Goal: Task Accomplishment & Management: Use online tool/utility

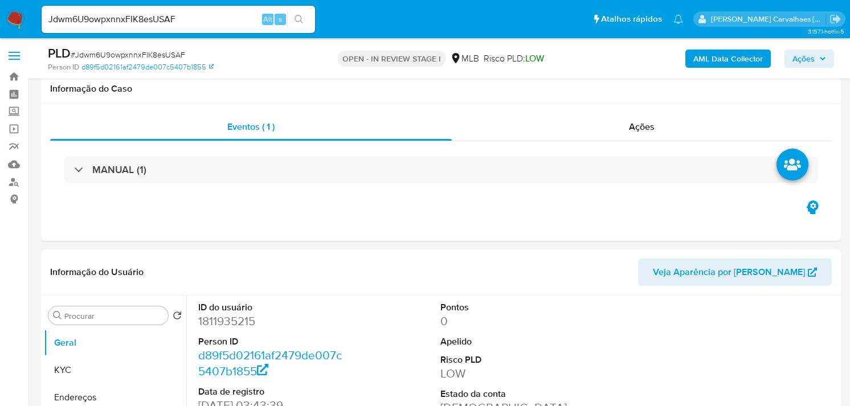
select select "10"
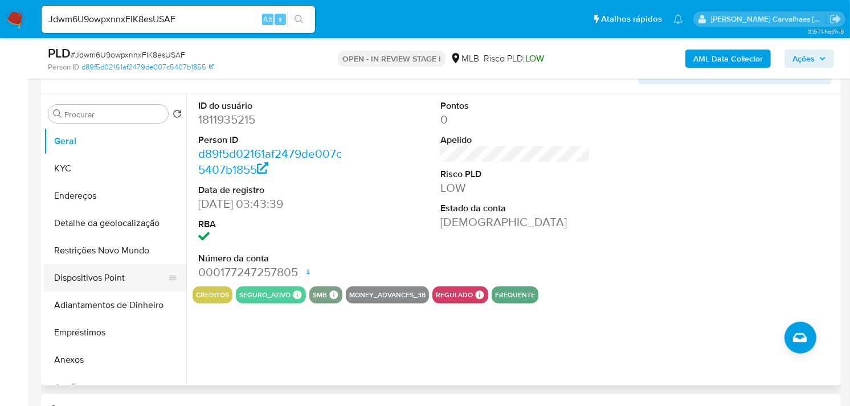
click at [88, 281] on button "Dispositivos Point" at bounding box center [110, 277] width 133 height 27
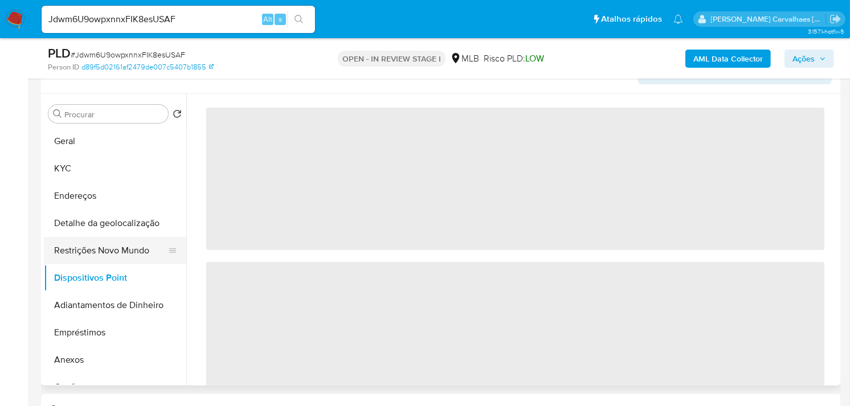
click at [95, 253] on button "Restrições Novo Mundo" at bounding box center [110, 250] width 133 height 27
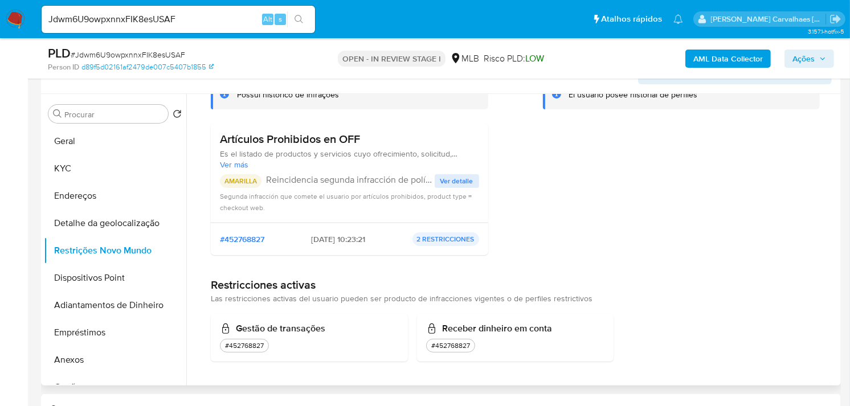
click at [435, 236] on p "2 RESTRICCIONES" at bounding box center [446, 240] width 67 height 14
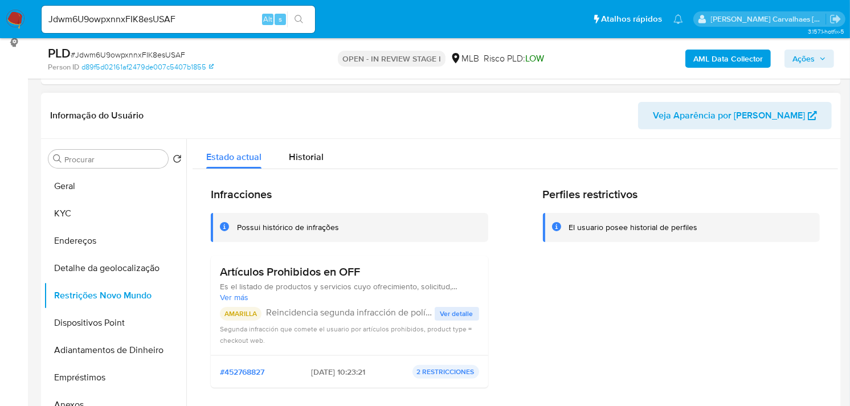
scroll to position [138, 0]
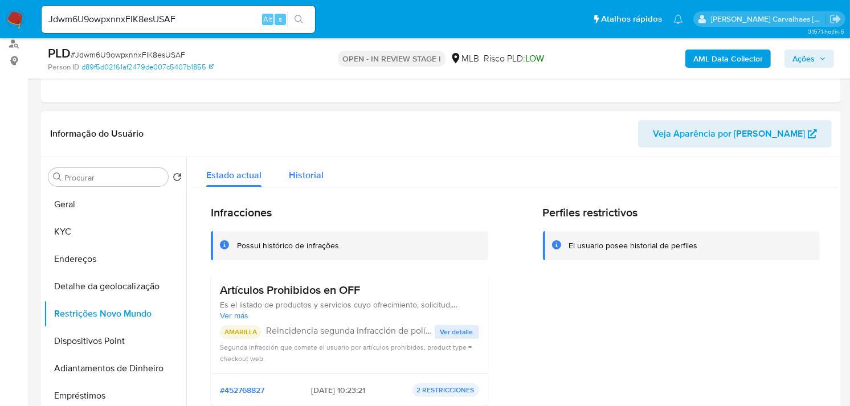
click at [304, 163] on div "Historial" at bounding box center [306, 172] width 35 height 30
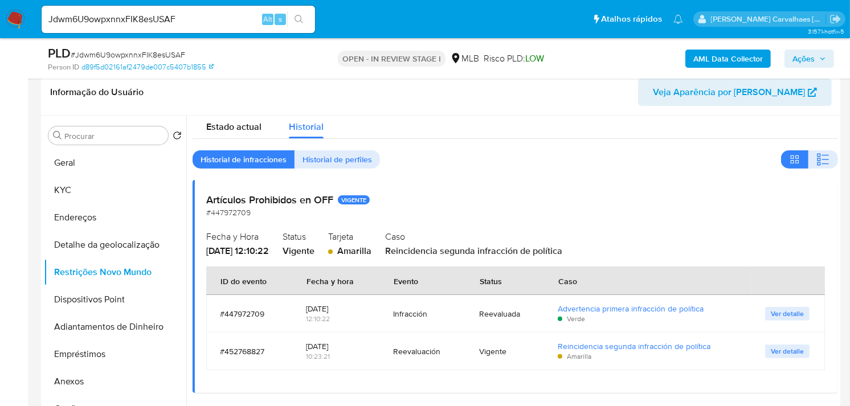
scroll to position [202, 0]
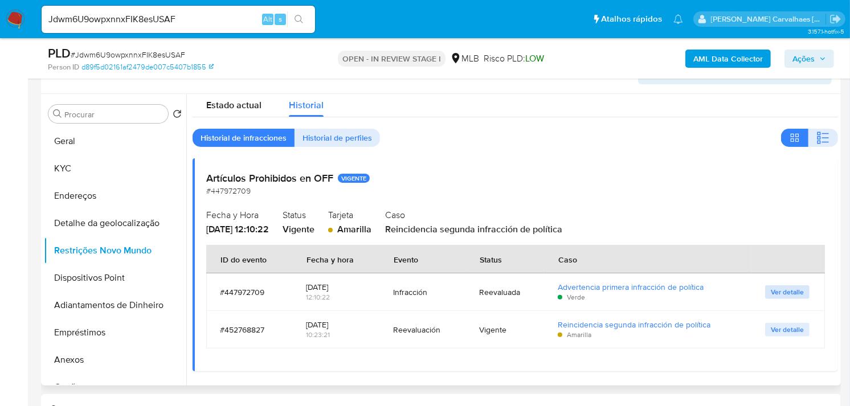
click at [778, 292] on span "Ver detalle" at bounding box center [787, 292] width 33 height 11
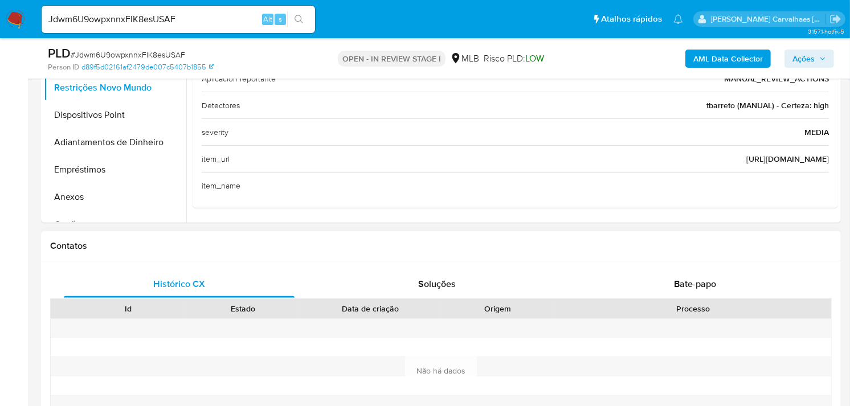
scroll to position [127, 0]
click at [101, 193] on button "Anexos" at bounding box center [110, 197] width 133 height 27
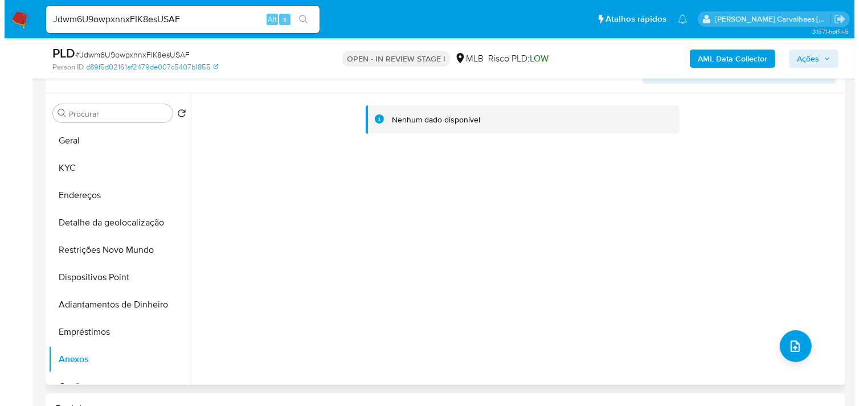
scroll to position [174, 0]
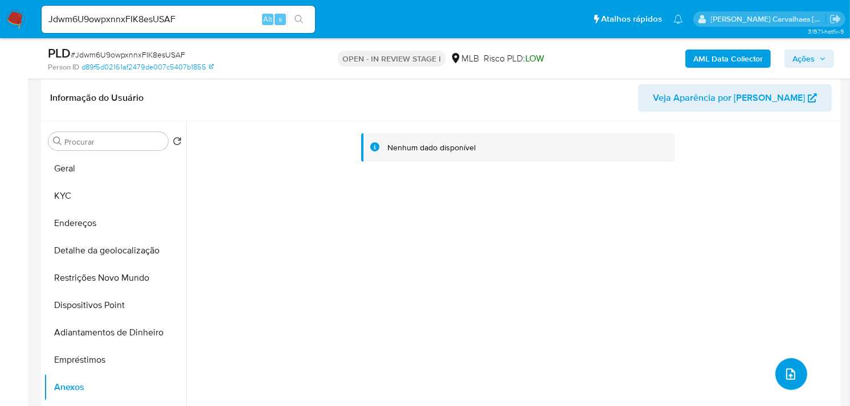
click at [784, 374] on icon "upload-file" at bounding box center [791, 375] width 14 height 14
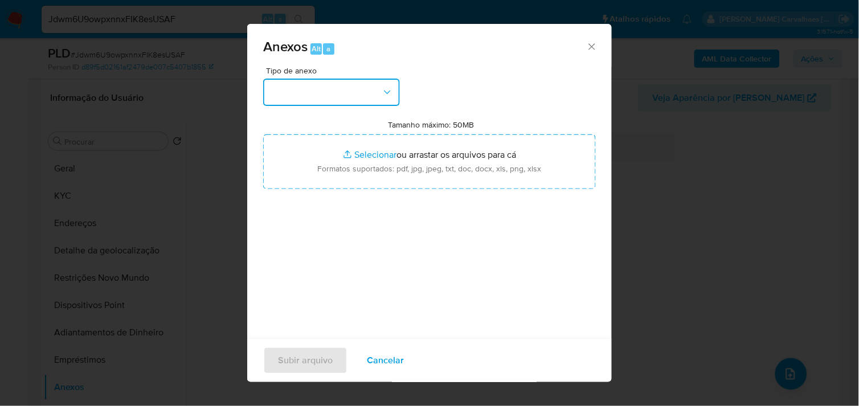
click at [389, 93] on icon "button" at bounding box center [387, 92] width 11 height 11
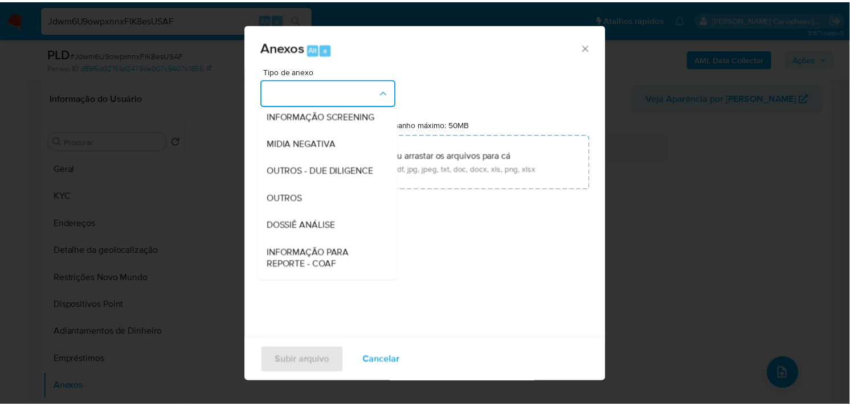
scroll to position [127, 0]
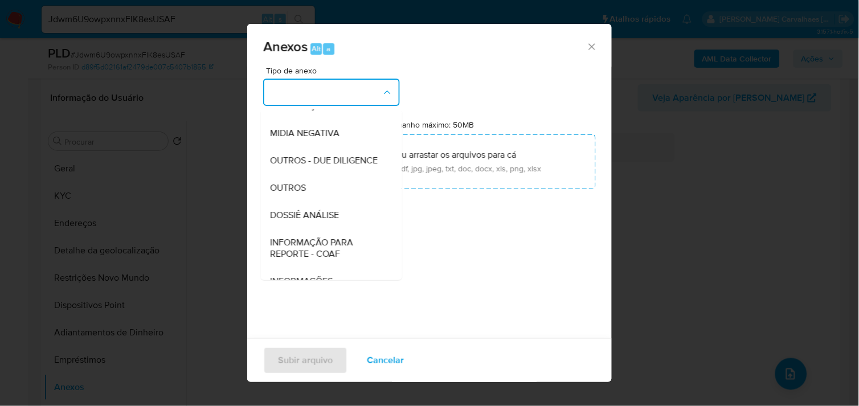
click at [307, 201] on div "OUTROS" at bounding box center [328, 187] width 116 height 27
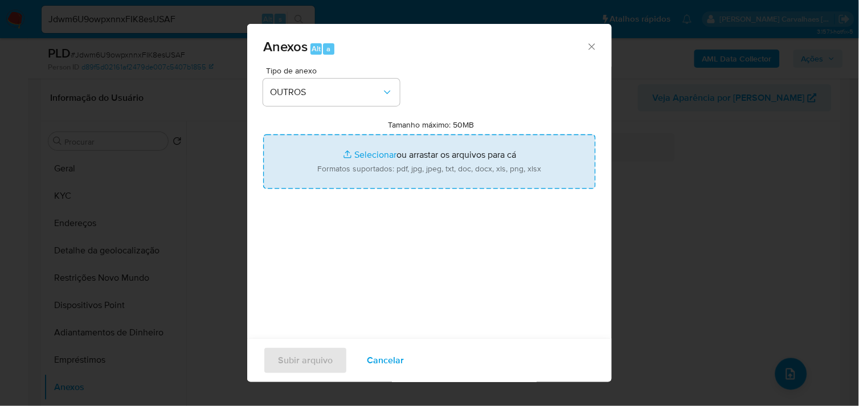
click at [370, 157] on input "Tamanho máximo: 50MB Selecionar arquivos" at bounding box center [429, 161] width 333 height 55
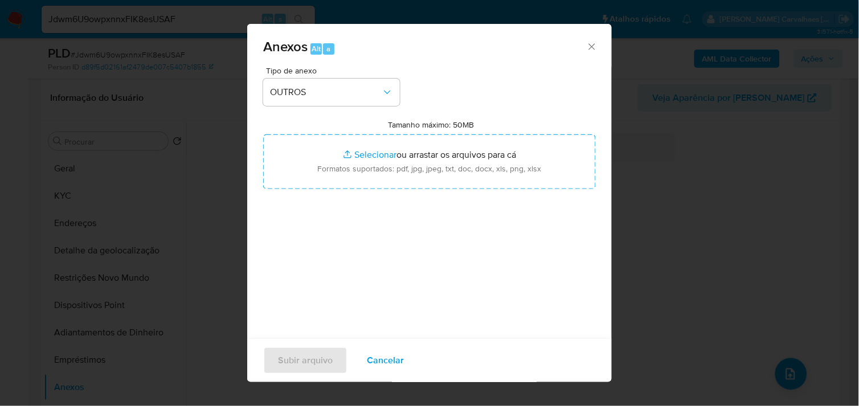
type input "C:\fakepath\Mulan [PERSON_NAME] Carolina Quartim [PERSON_NAME] [PERSON_NAME] 18…"
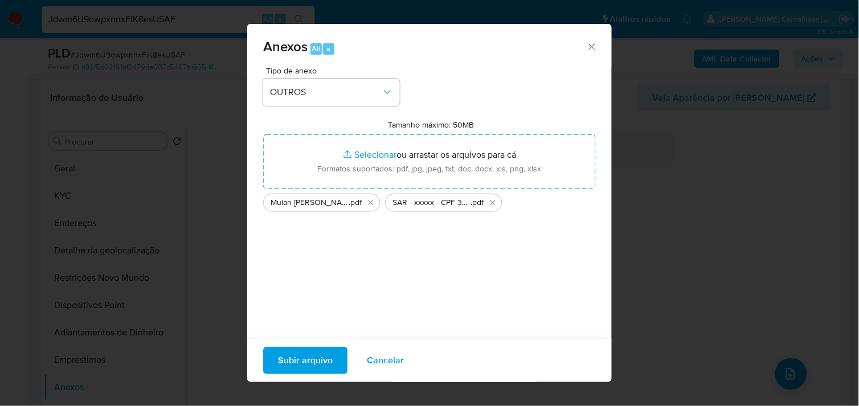
click at [315, 357] on span "Subir arquivo" at bounding box center [305, 360] width 55 height 25
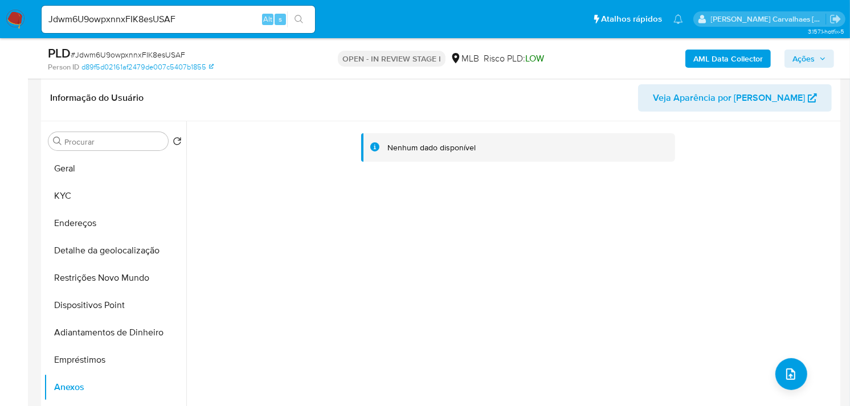
click at [799, 55] on span "Ações" at bounding box center [804, 59] width 22 height 18
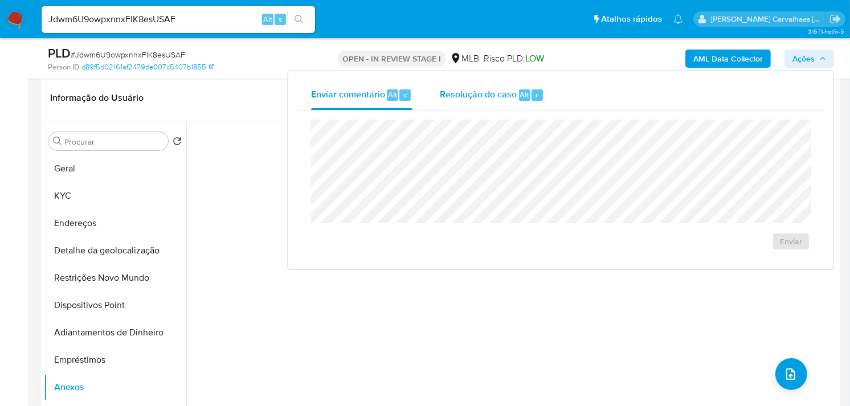
click at [489, 96] on span "Resolução do caso" at bounding box center [478, 94] width 77 height 13
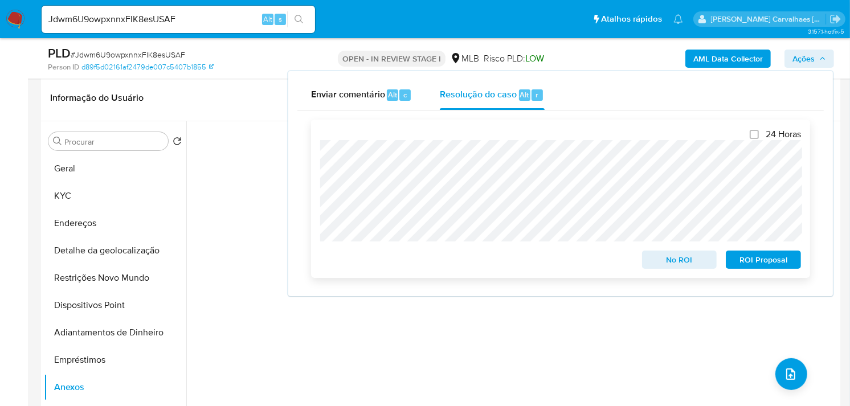
click at [745, 260] on span "ROI Proposal" at bounding box center [763, 260] width 59 height 16
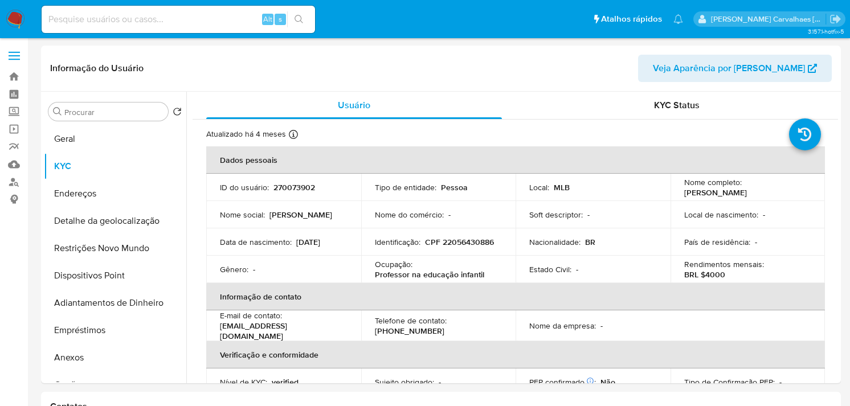
select select "10"
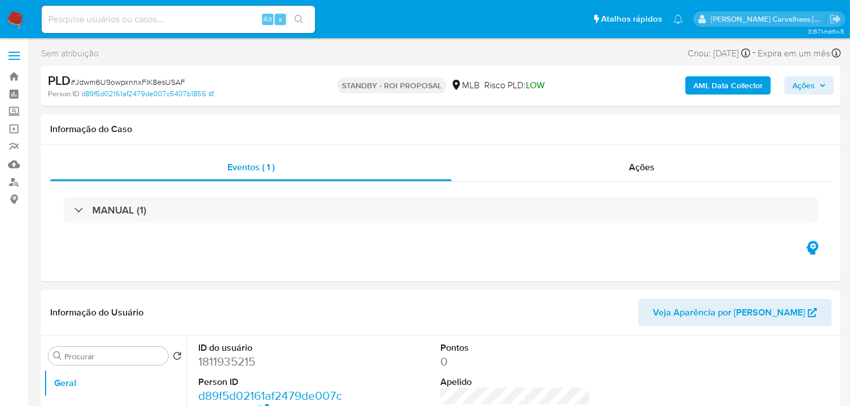
select select "10"
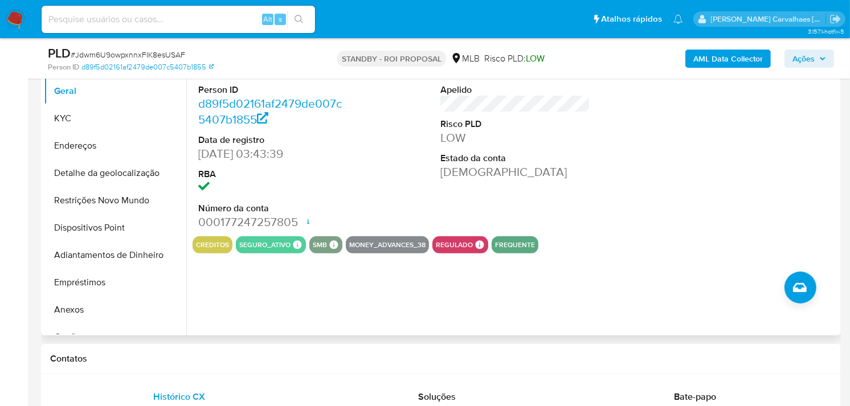
scroll to position [253, 0]
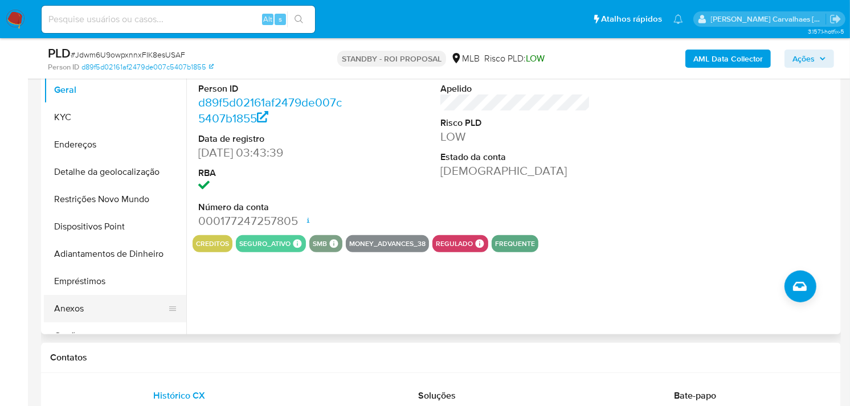
click at [68, 304] on button "Anexos" at bounding box center [110, 308] width 133 height 27
